Goal: Task Accomplishment & Management: Complete application form

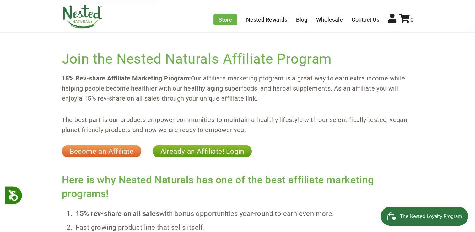
click at [102, 150] on link "Become an Affiliate" at bounding box center [102, 151] width 80 height 13
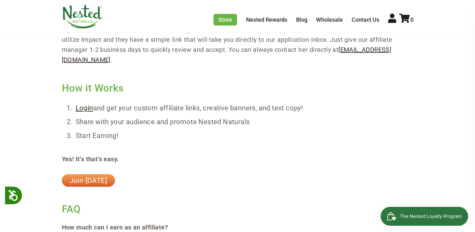
scroll to position [440, 0]
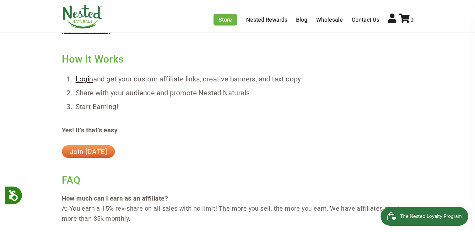
click at [87, 150] on link "Join [DATE]" at bounding box center [88, 151] width 53 height 13
